Goal: Task Accomplishment & Management: Manage account settings

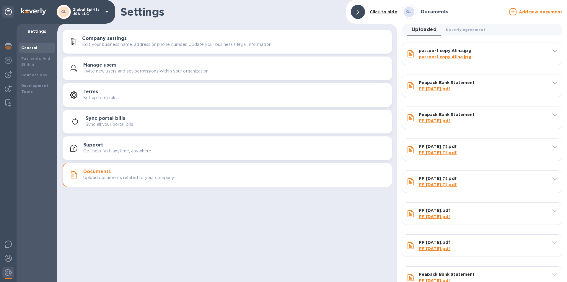
click at [513, 11] on icon at bounding box center [513, 11] width 7 height 7
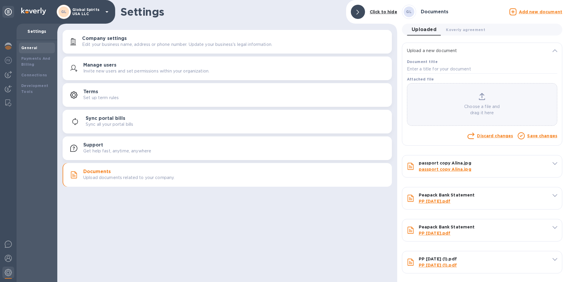
click at [477, 103] on div "Choose a file and drag it here" at bounding box center [482, 104] width 150 height 23
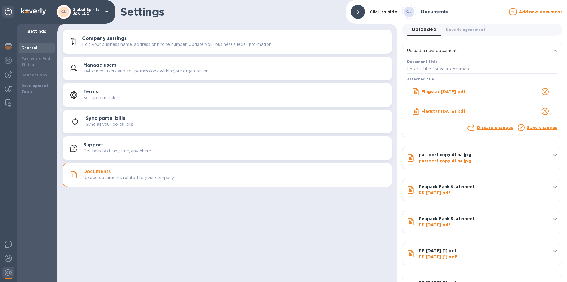
click at [544, 88] on span "close" at bounding box center [545, 91] width 7 height 7
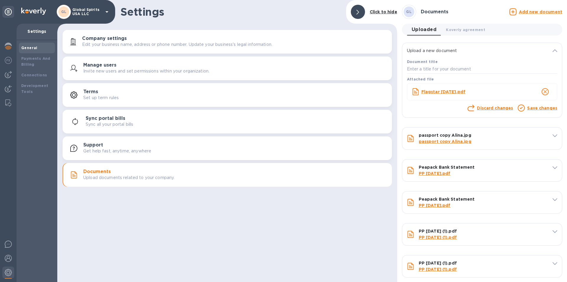
click at [519, 107] on icon at bounding box center [521, 107] width 7 height 7
click at [538, 109] on link "Save changes" at bounding box center [542, 107] width 30 height 5
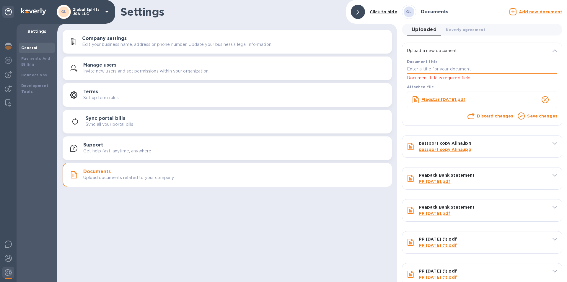
click at [419, 72] on input "text" at bounding box center [482, 69] width 150 height 9
type input "2025 Bank Statements"
click at [545, 98] on icon "close" at bounding box center [545, 100] width 6 height 6
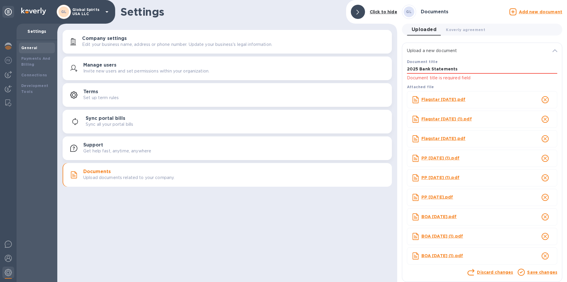
click at [537, 273] on link "Save changes" at bounding box center [542, 271] width 30 height 5
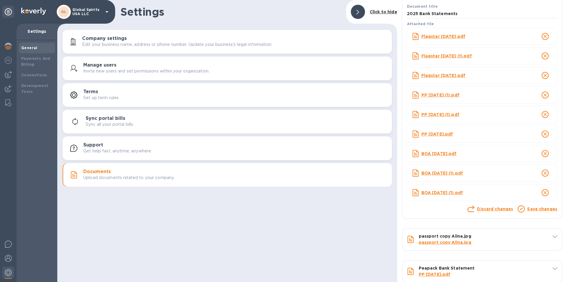
scroll to position [59, 0]
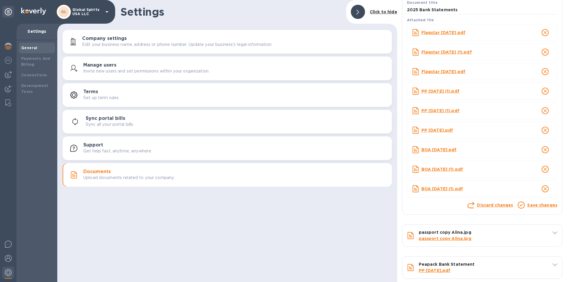
click at [531, 205] on link "Save changes" at bounding box center [542, 204] width 30 height 5
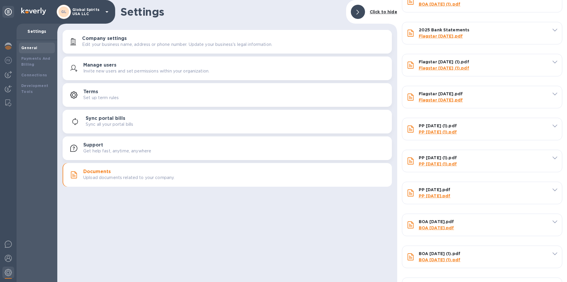
scroll to position [789, 0]
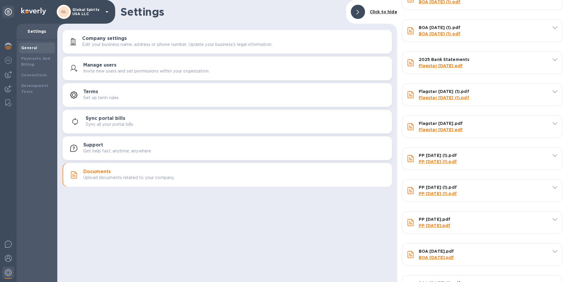
click at [555, 59] on div "2025 Bank Statements Flagstar [DATE].pdf" at bounding box center [482, 63] width 160 height 22
click at [553, 59] on icon at bounding box center [555, 59] width 5 height 3
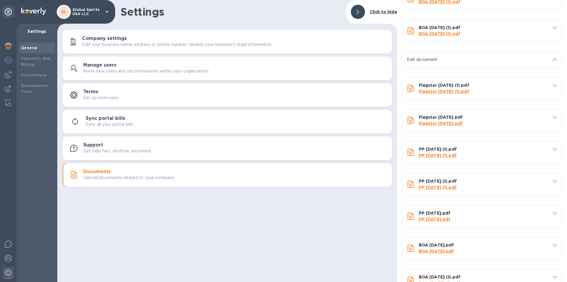
click at [553, 59] on icon at bounding box center [555, 59] width 5 height 3
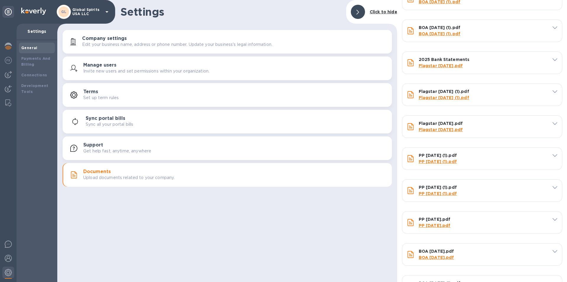
click at [554, 58] on icon at bounding box center [555, 59] width 5 height 3
